Goal: Task Accomplishment & Management: Manage account settings

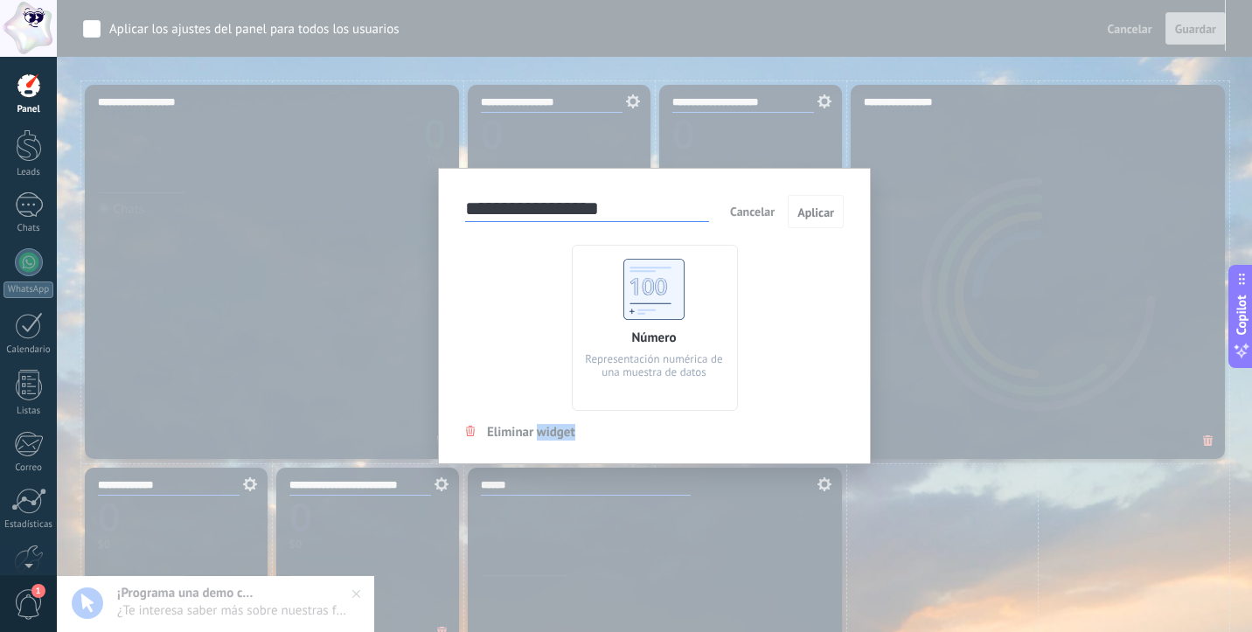
click at [747, 215] on span "Cancelar" at bounding box center [752, 212] width 45 height 16
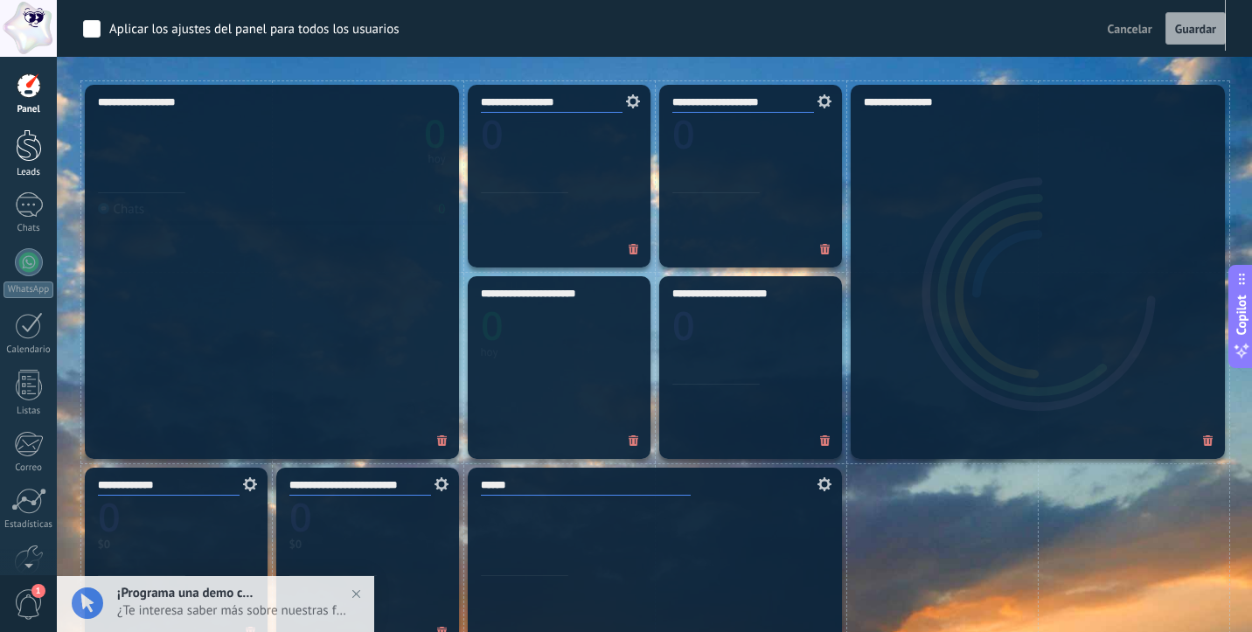
click at [30, 150] on div at bounding box center [29, 145] width 26 height 32
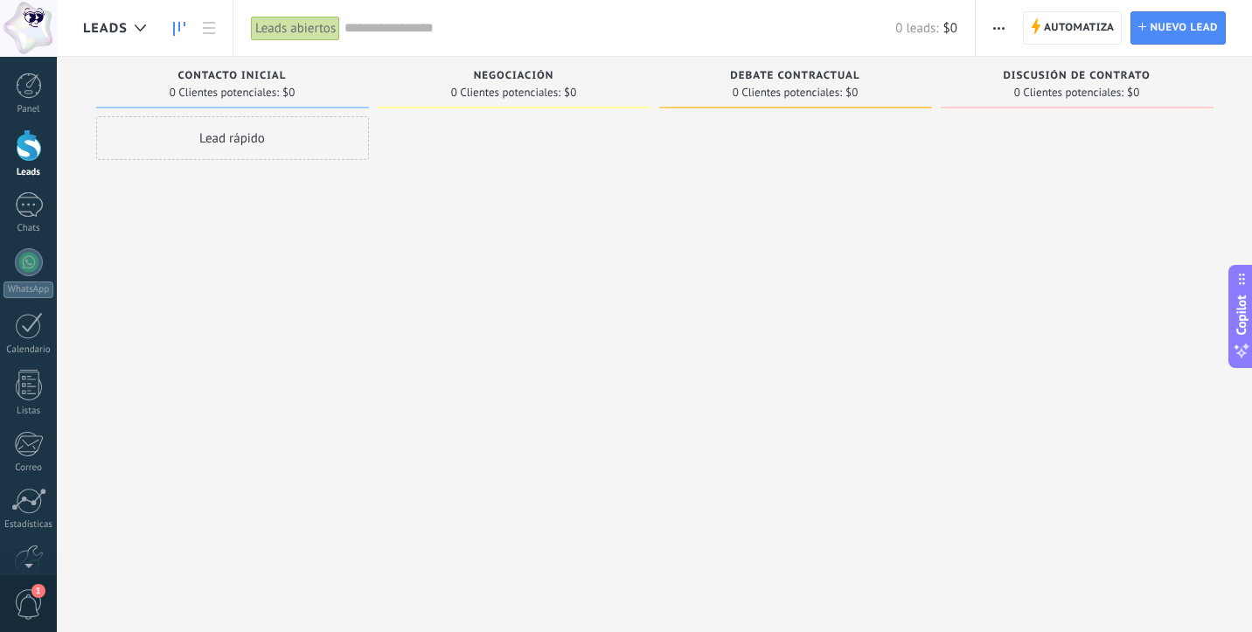
click at [1003, 29] on use "button" at bounding box center [998, 28] width 11 height 3
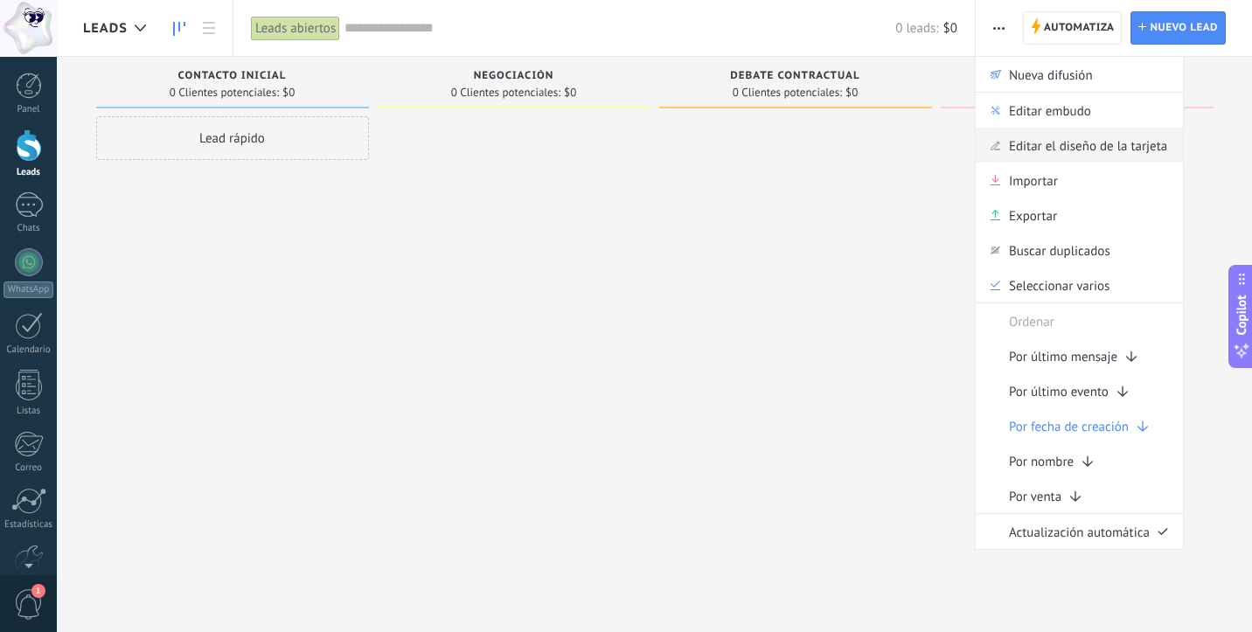
click at [1041, 149] on span "Editar el diseño de la tarjeta" at bounding box center [1088, 145] width 158 height 35
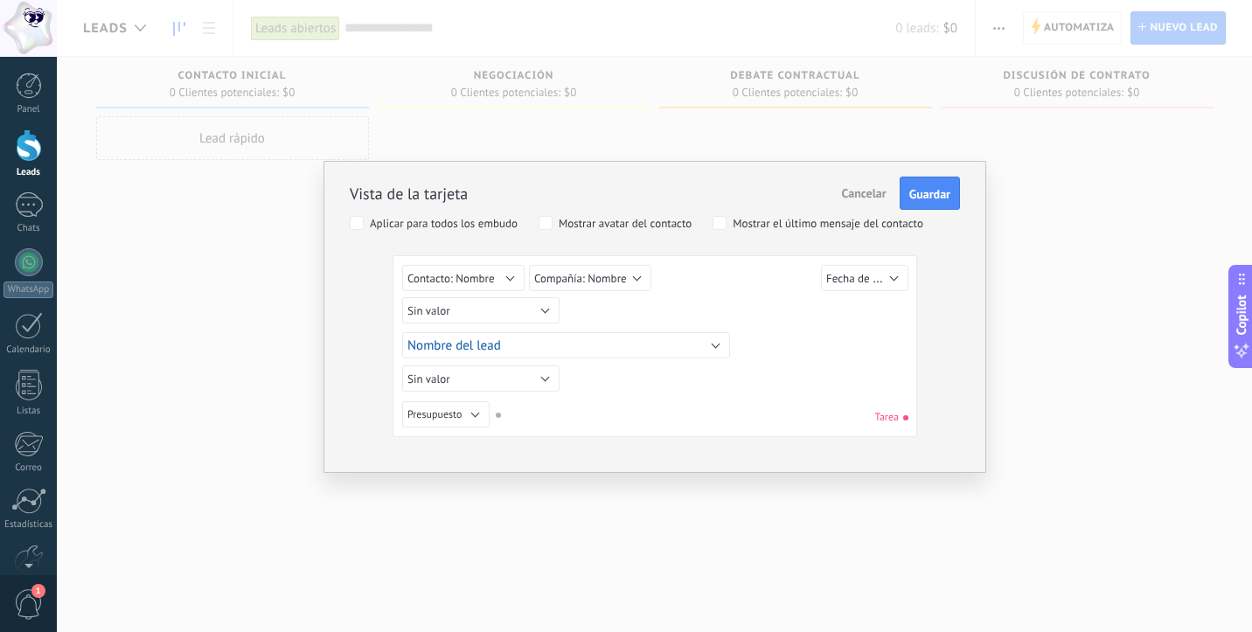
click at [869, 195] on span "Cancelar" at bounding box center [864, 193] width 45 height 16
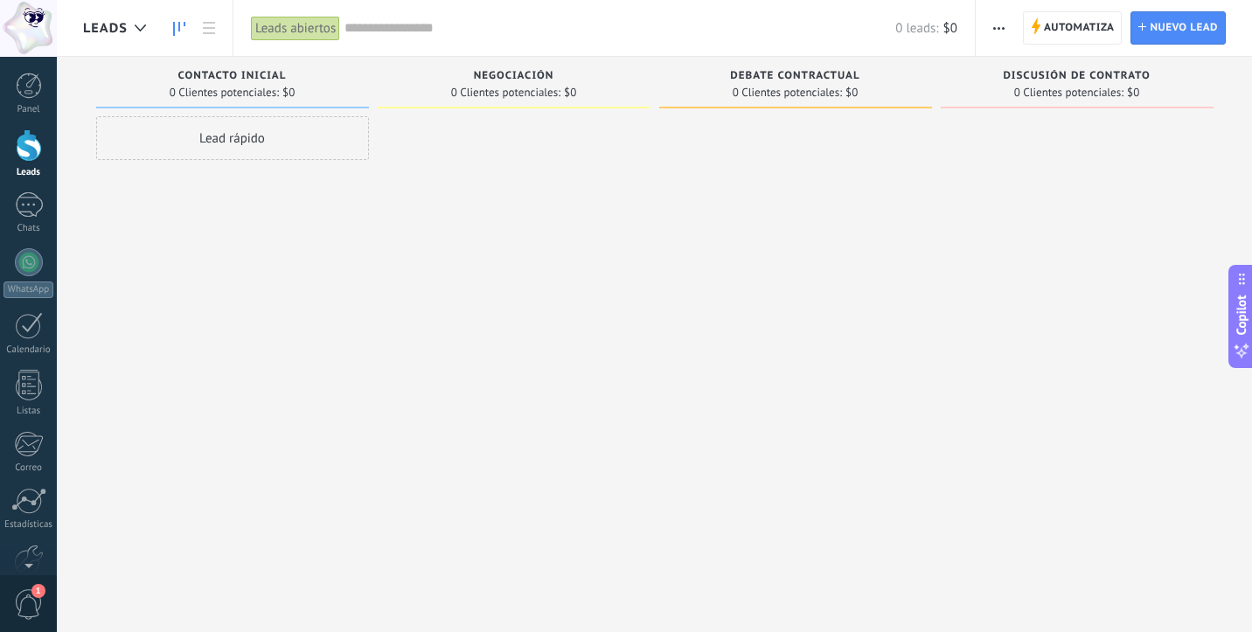
click at [997, 29] on icon "button" at bounding box center [998, 28] width 11 height 3
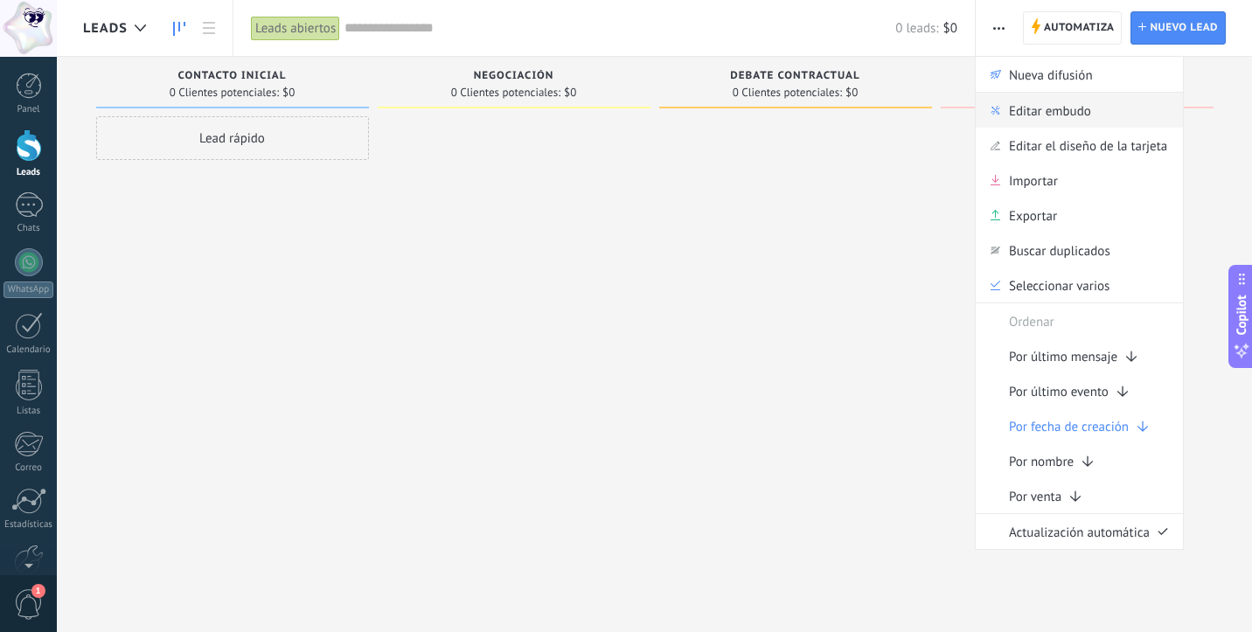
click at [1043, 111] on span "Editar embudo" at bounding box center [1050, 110] width 82 height 35
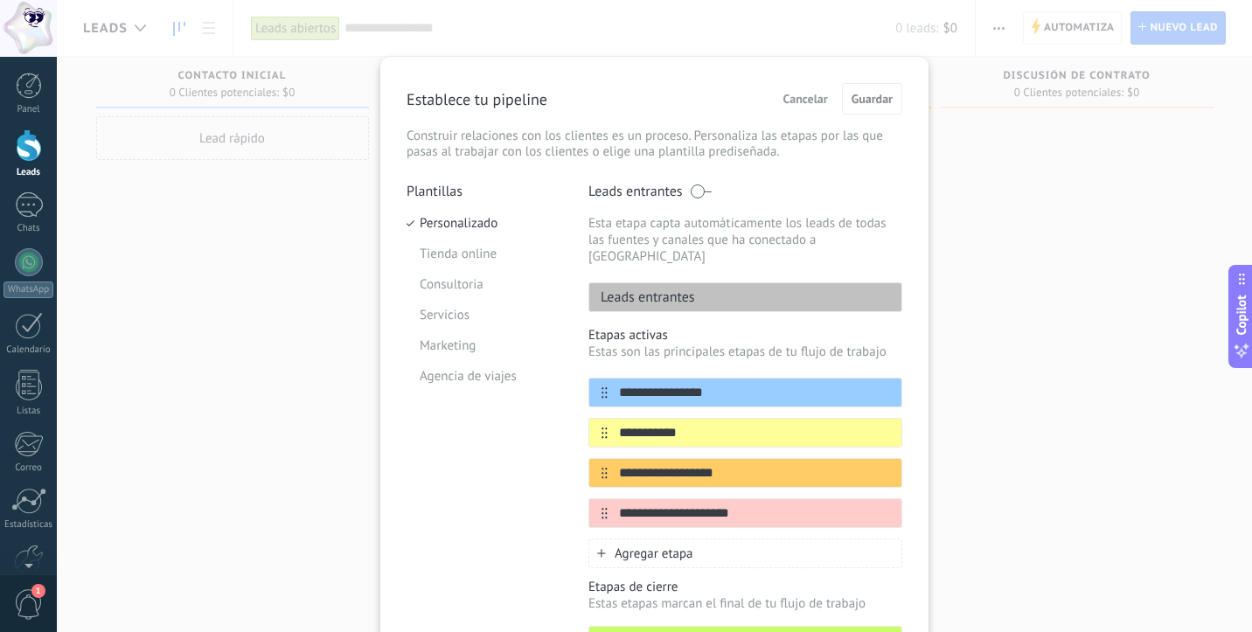
drag, startPoint x: 698, startPoint y: 64, endPoint x: 698, endPoint y: 100, distance: 35.8
click at [698, 101] on div "**********" at bounding box center [654, 395] width 548 height 676
click at [812, 100] on span "Cancelar" at bounding box center [805, 99] width 45 height 12
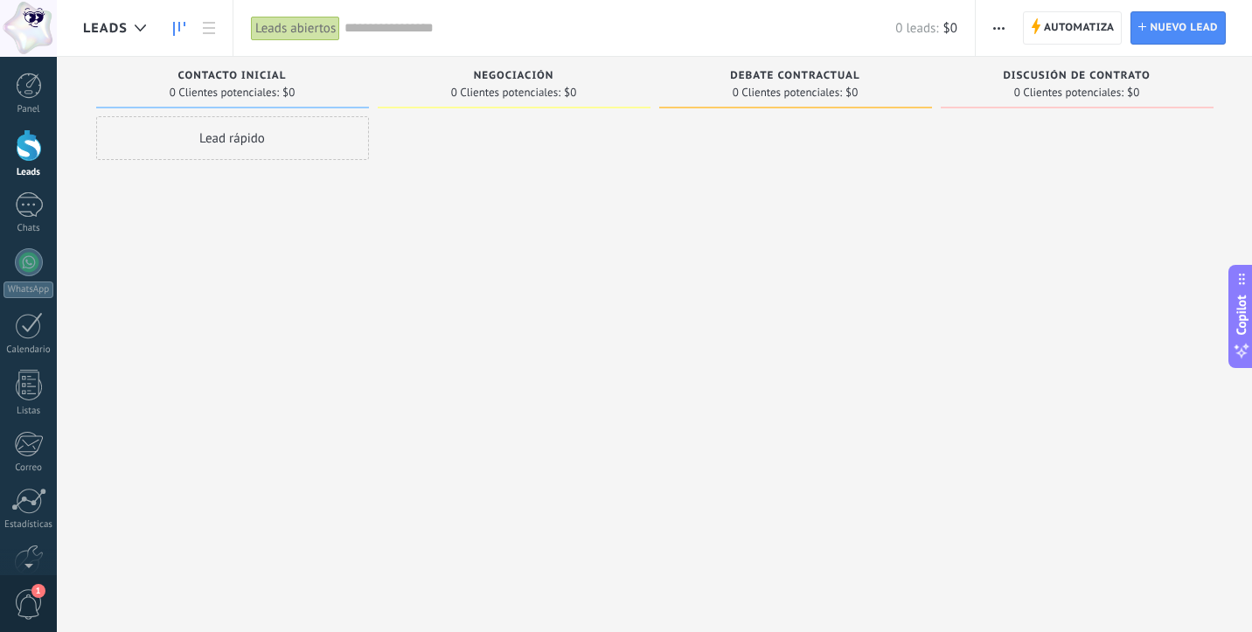
click at [998, 27] on icon "button" at bounding box center [998, 28] width 11 height 3
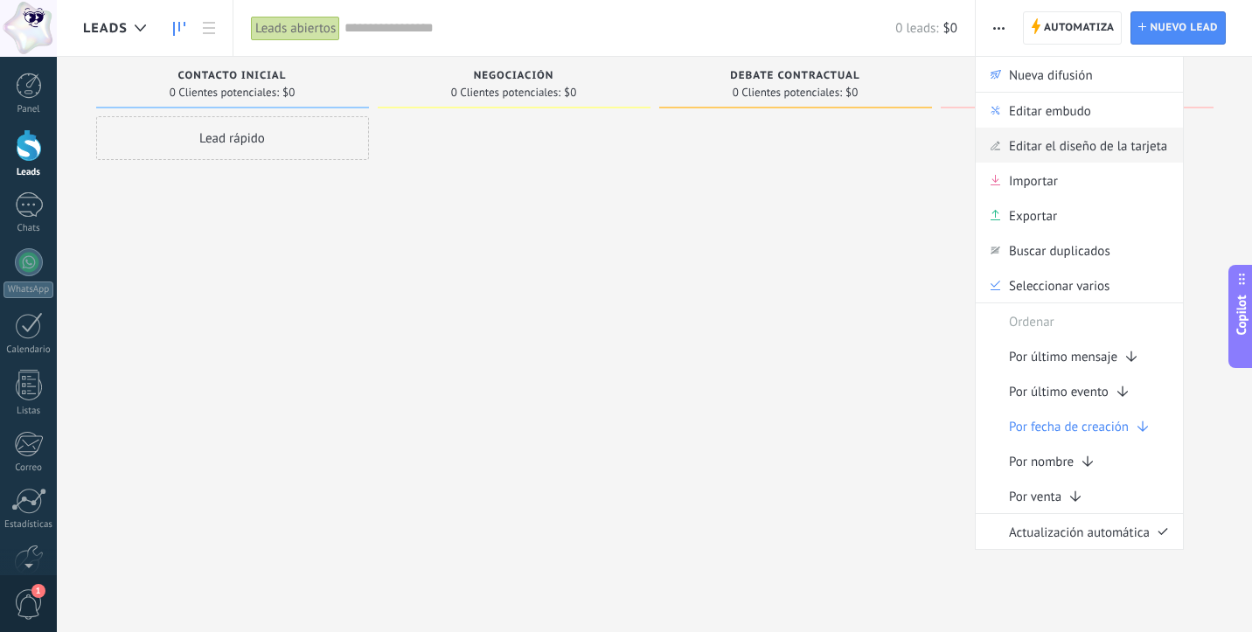
click at [1025, 147] on span "Editar el diseño de la tarjeta" at bounding box center [1088, 145] width 158 height 35
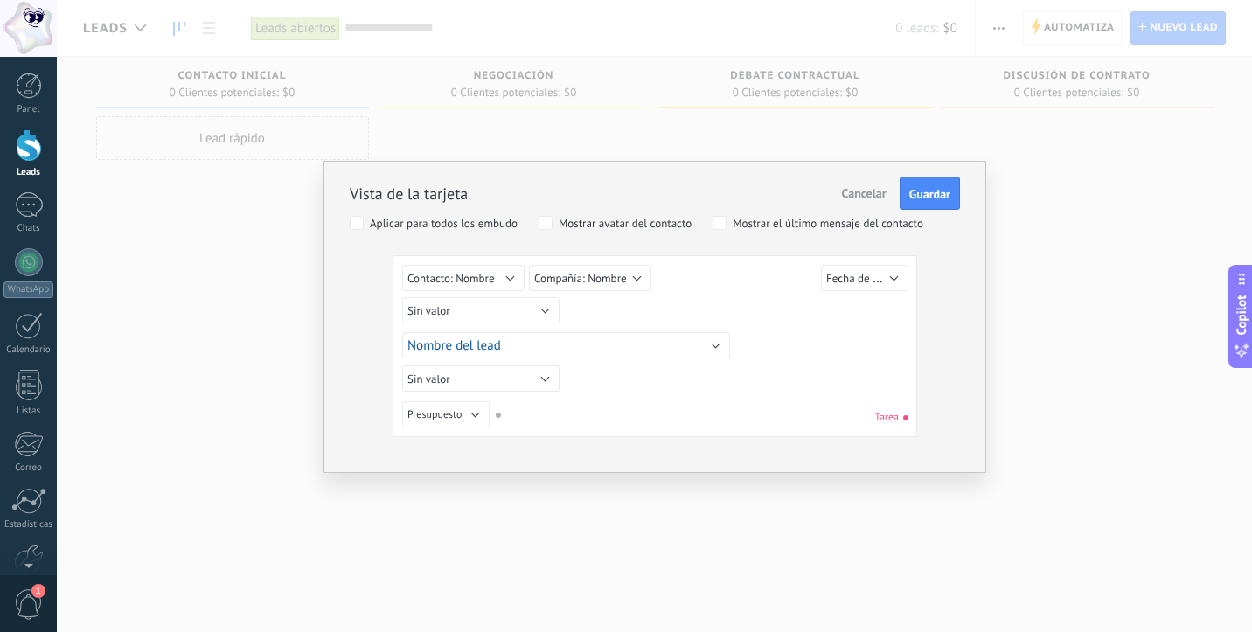
click at [512, 278] on button "Contacto: Nombre" at bounding box center [463, 278] width 122 height 26
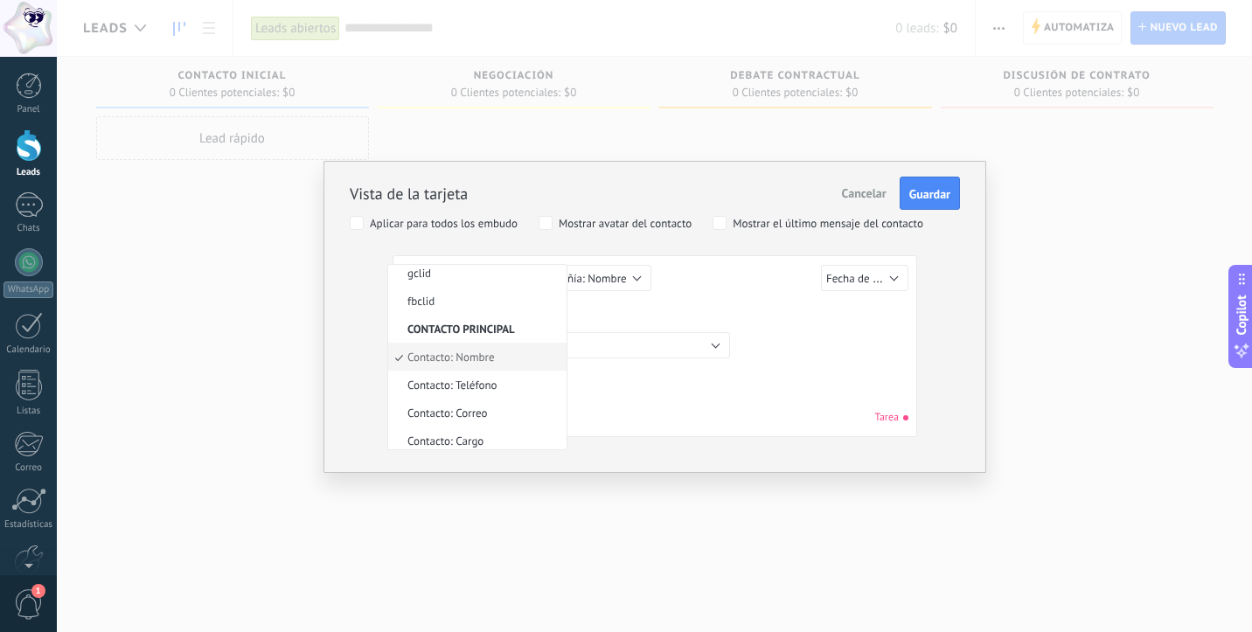
click at [483, 359] on span "Contacto: Nombre" at bounding box center [474, 357] width 173 height 15
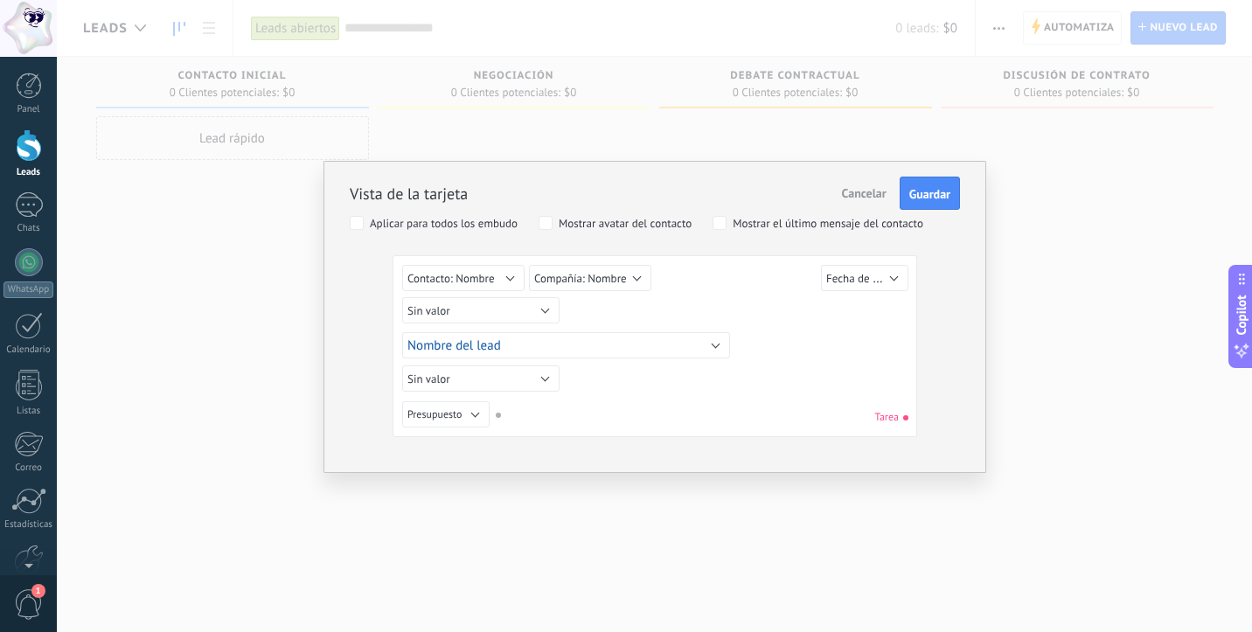
click at [545, 309] on button "Sin valor" at bounding box center [480, 310] width 157 height 26
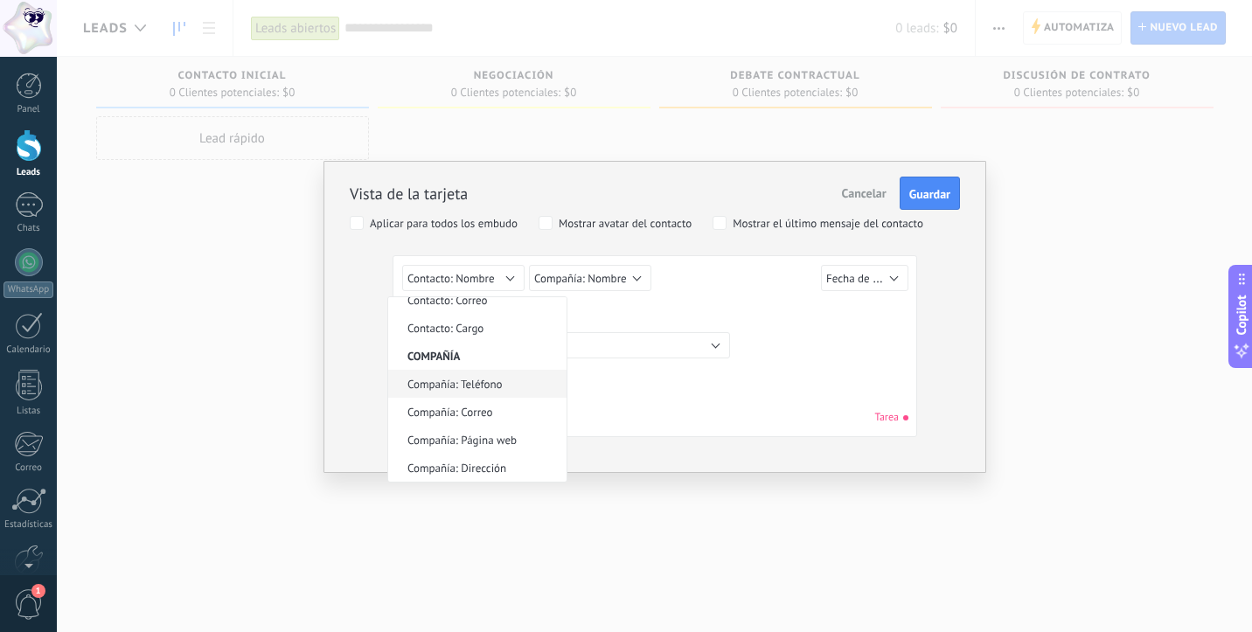
scroll to position [459, 0]
click at [469, 498] on div "Vista de la tarjeta Cancelar Guardar Aplicar para todos los embudo Mostrar avat…" at bounding box center [654, 316] width 1195 height 632
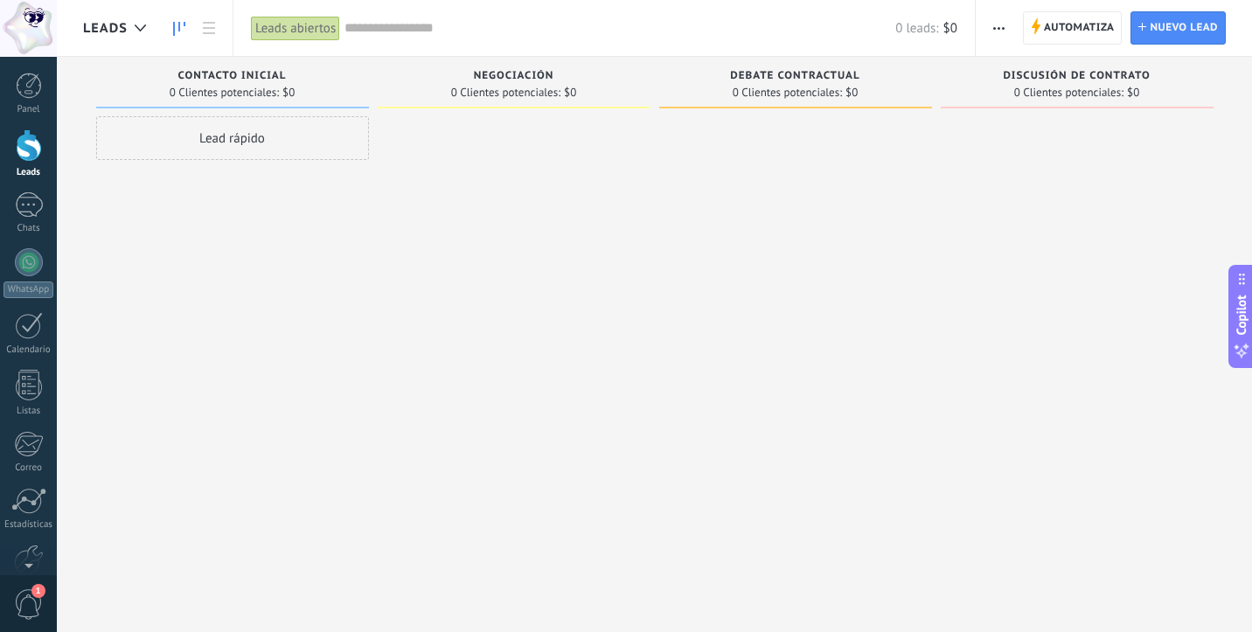
click at [1000, 28] on icon "button" at bounding box center [998, 28] width 11 height 3
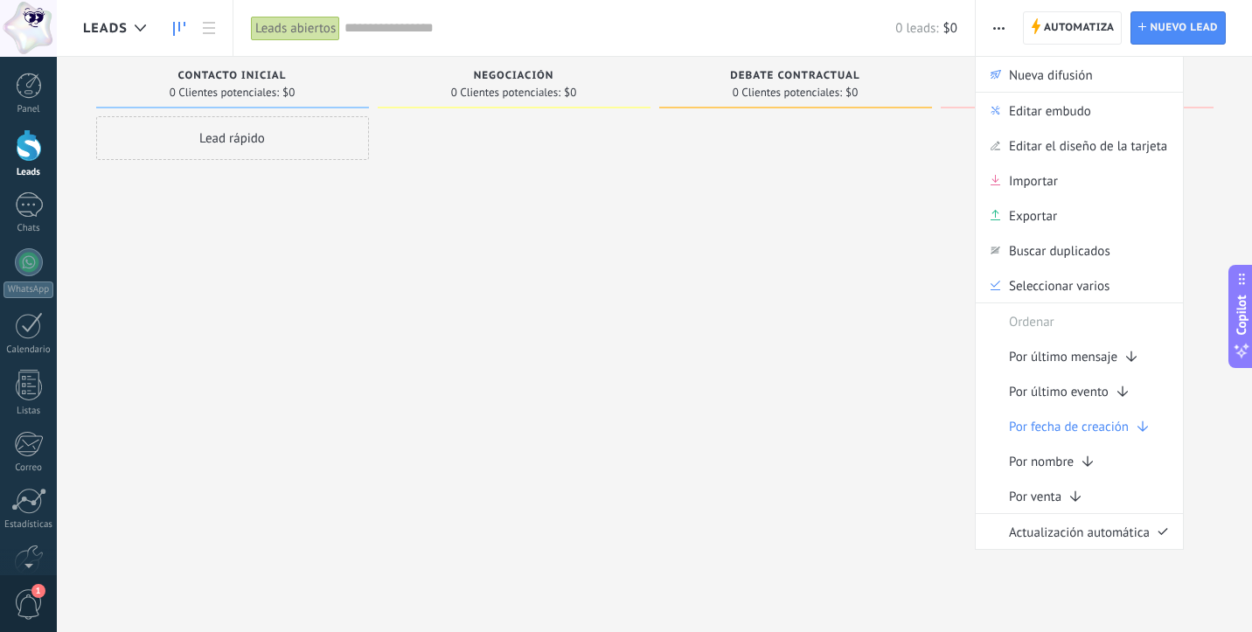
scroll to position [0, 0]
drag, startPoint x: 254, startPoint y: 142, endPoint x: 482, endPoint y: 135, distance: 228.2
click at [482, 135] on div "Leads Entrantes Solicitudes: [PHONE_NUMBER] Contacto inicial 0 Clientes potenci…" at bounding box center [667, 288] width 1169 height 463
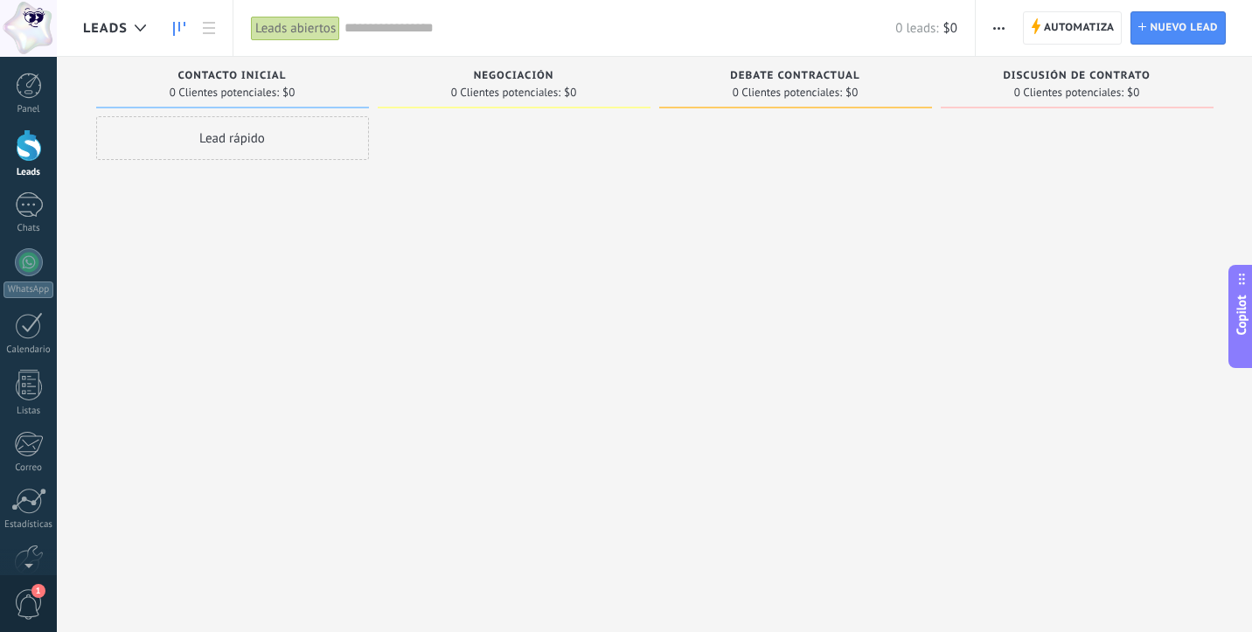
click at [247, 121] on div "Lead rápido" at bounding box center [232, 138] width 273 height 44
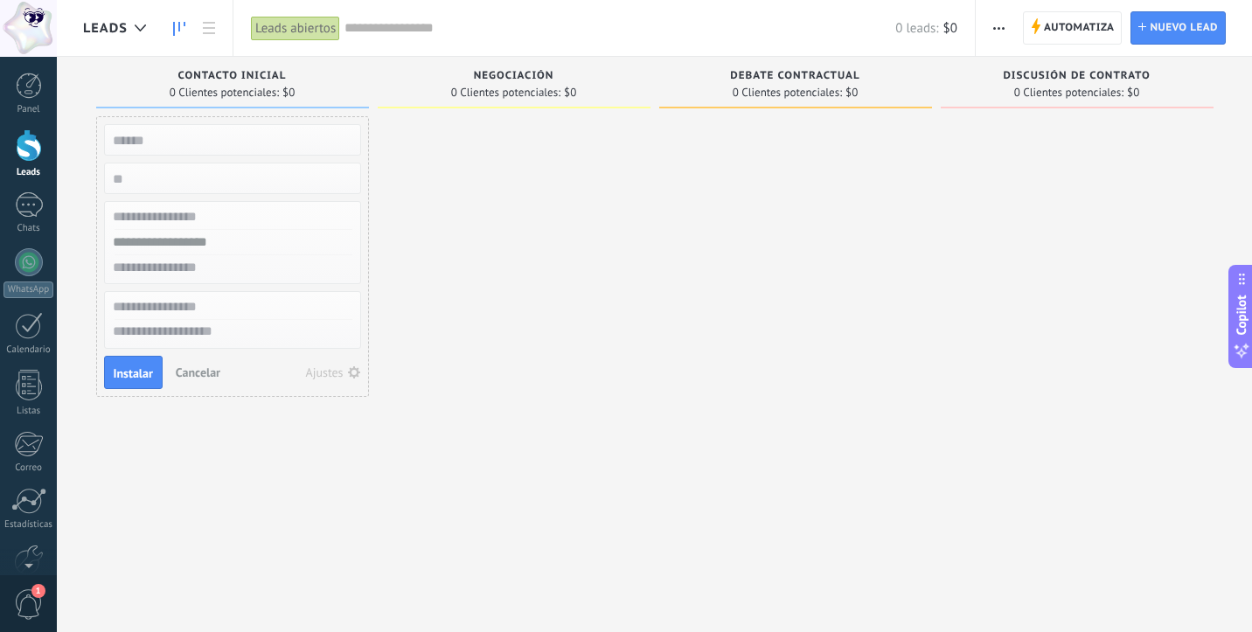
click at [25, 147] on div at bounding box center [29, 145] width 26 height 32
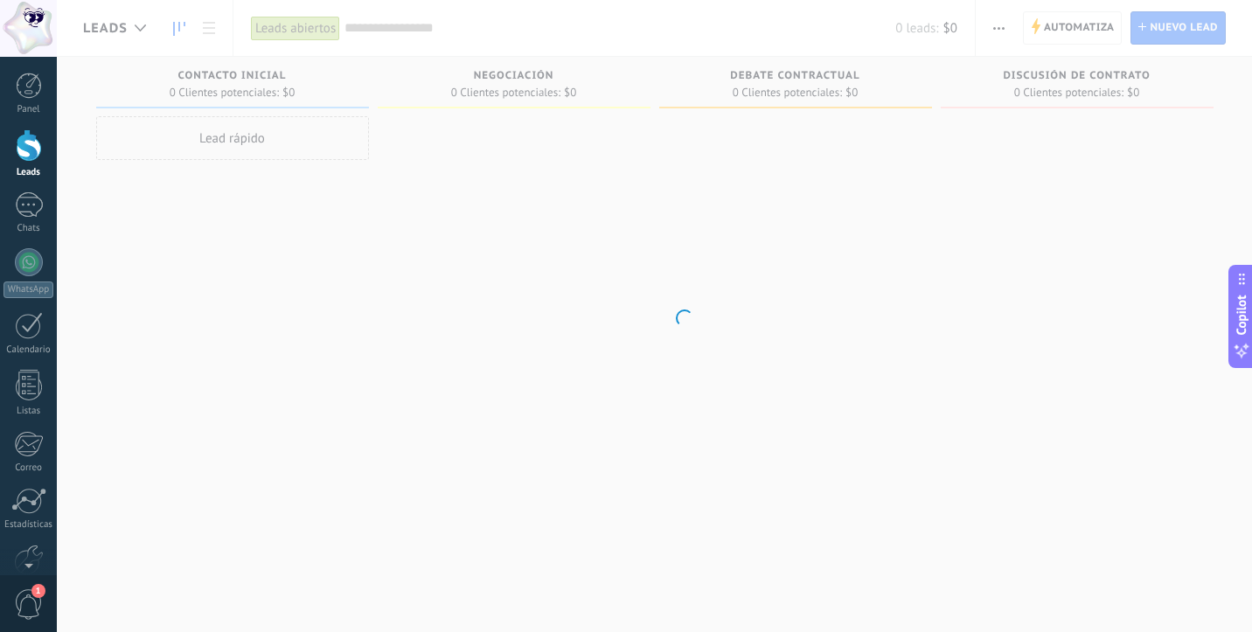
click at [25, 145] on div at bounding box center [29, 145] width 26 height 32
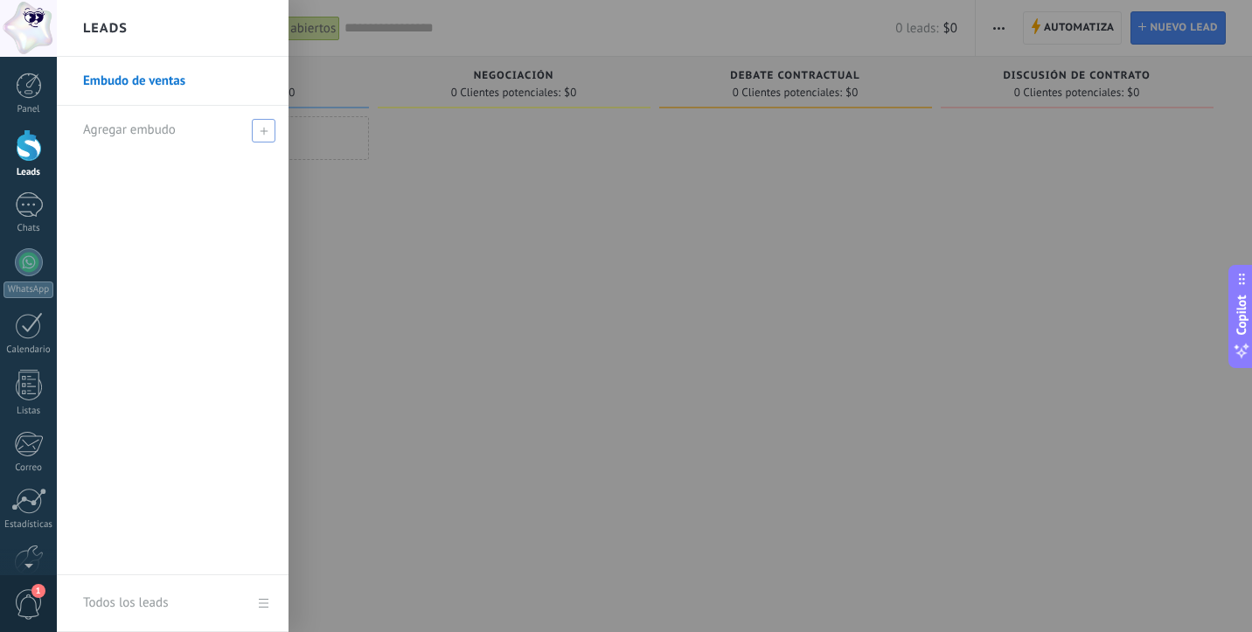
click at [108, 131] on span "Agregar embudo" at bounding box center [129, 129] width 93 height 17
click at [35, 137] on div at bounding box center [29, 145] width 26 height 32
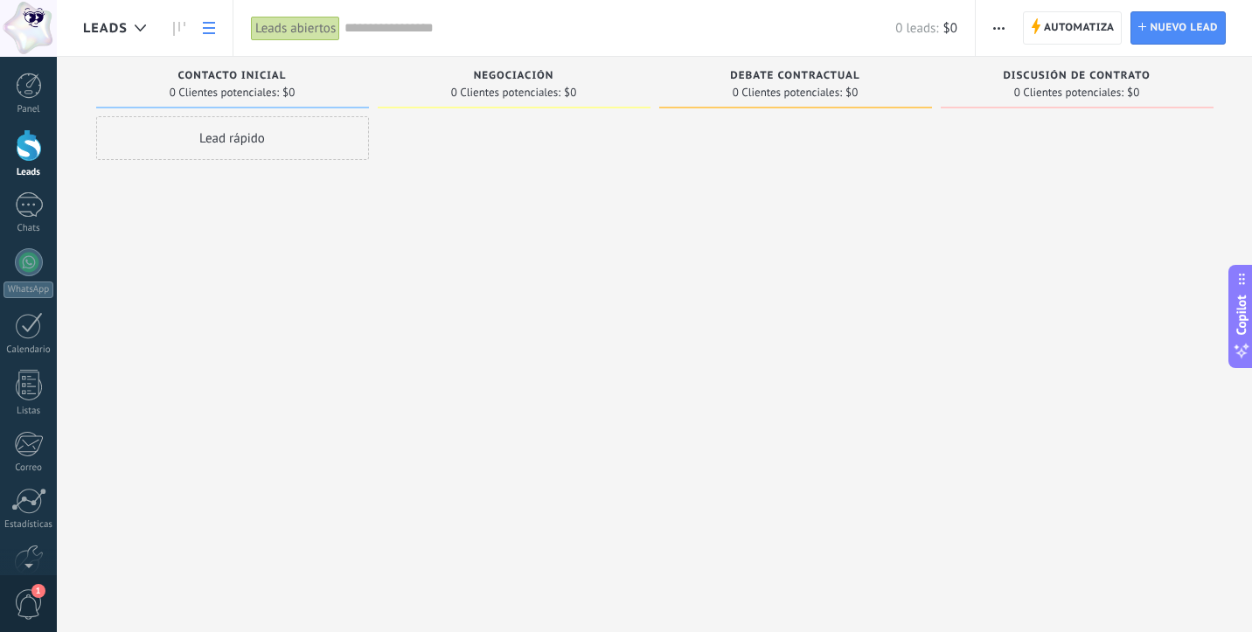
click at [208, 30] on icon at bounding box center [209, 28] width 12 height 12
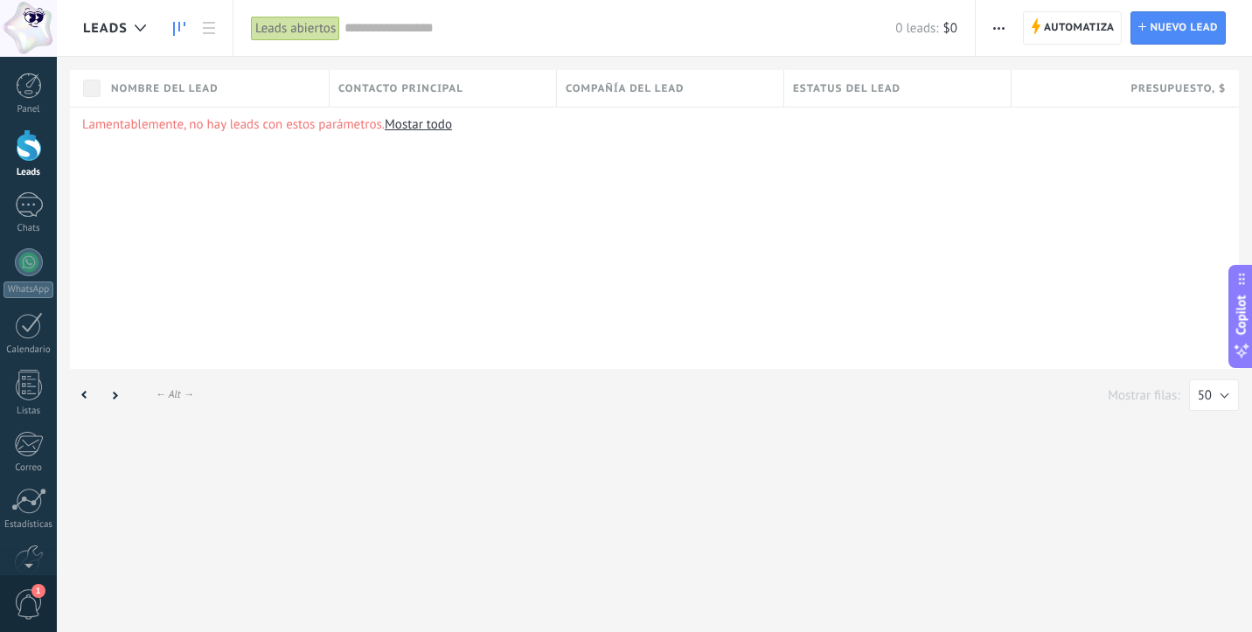
click at [170, 28] on link at bounding box center [179, 28] width 30 height 34
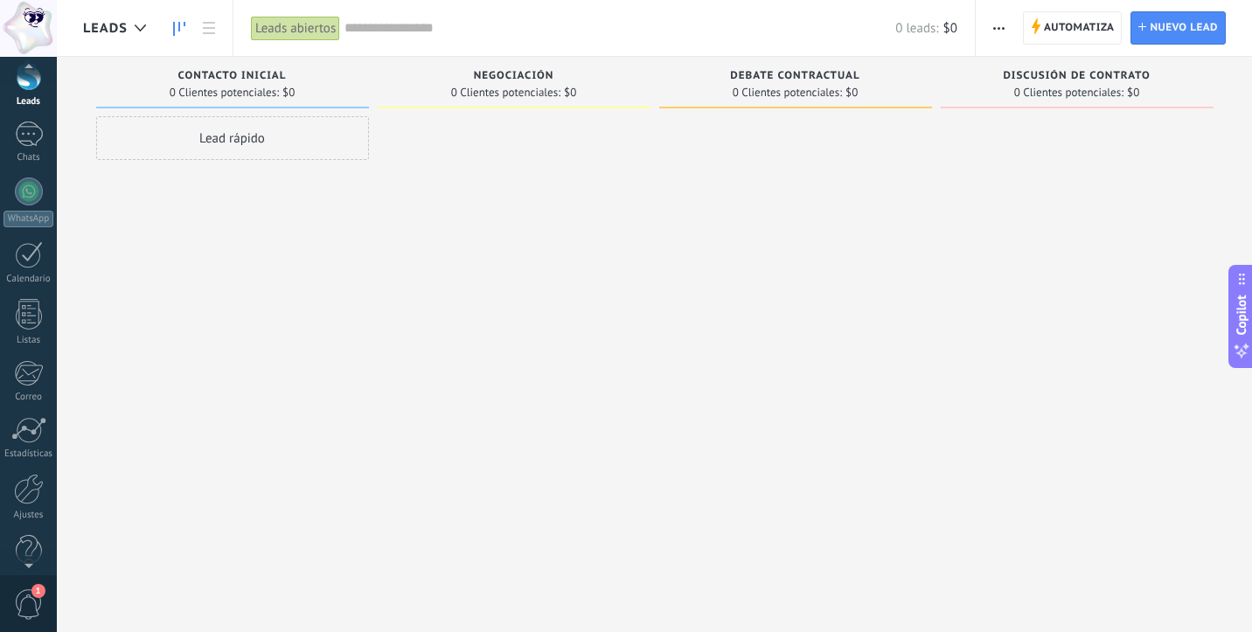
scroll to position [95, 0]
click at [38, 590] on span "1" at bounding box center [38, 591] width 14 height 14
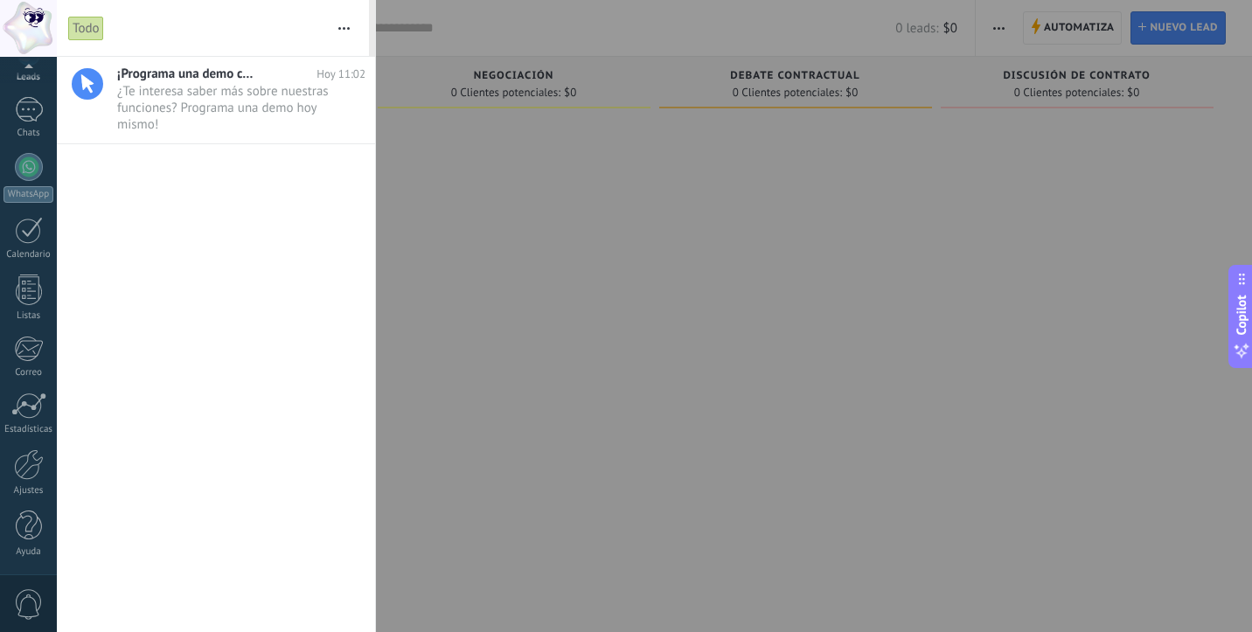
scroll to position [0, 0]
click at [233, 76] on span "¡Programa una demo con un experto!" at bounding box center [187, 74] width 140 height 17
click at [411, 175] on div at bounding box center [626, 316] width 1252 height 632
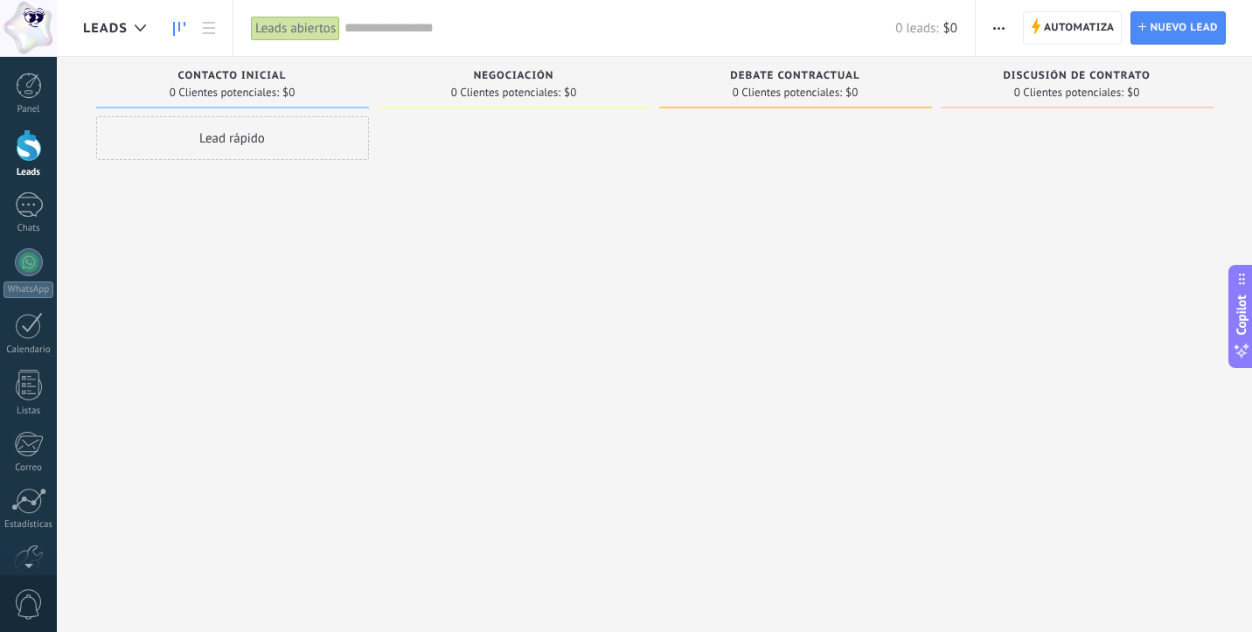
click at [1242, 310] on span "Copilot" at bounding box center [1240, 315] width 17 height 40
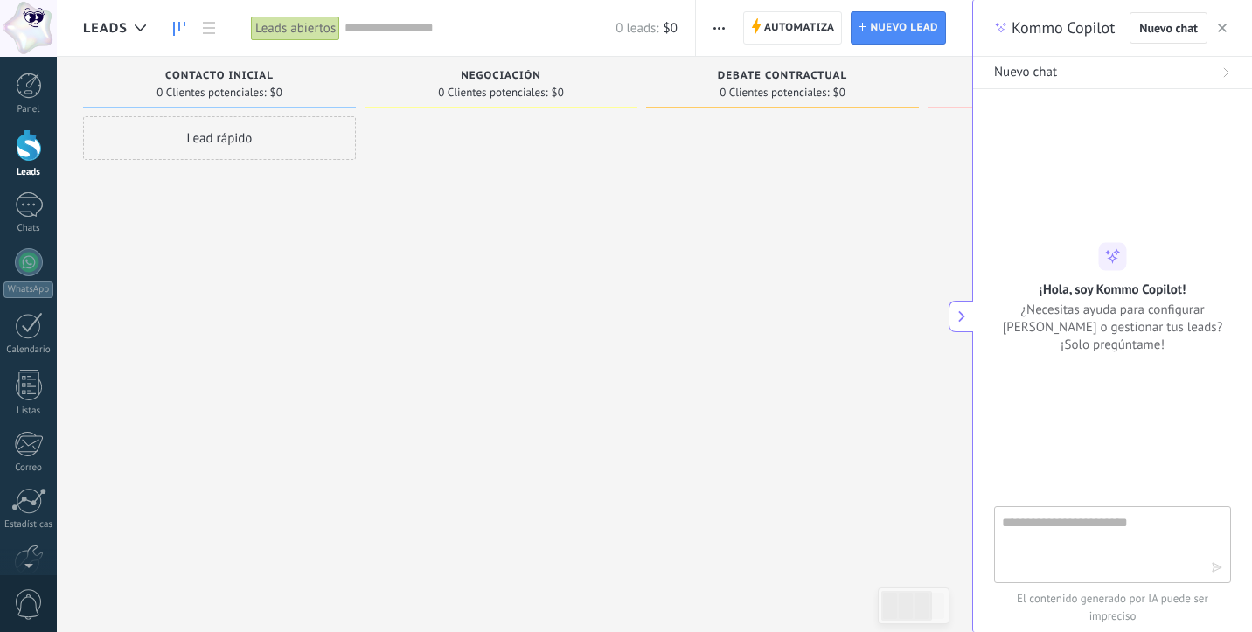
click at [959, 316] on icon at bounding box center [961, 316] width 12 height 12
